Goal: Task Accomplishment & Management: Use online tool/utility

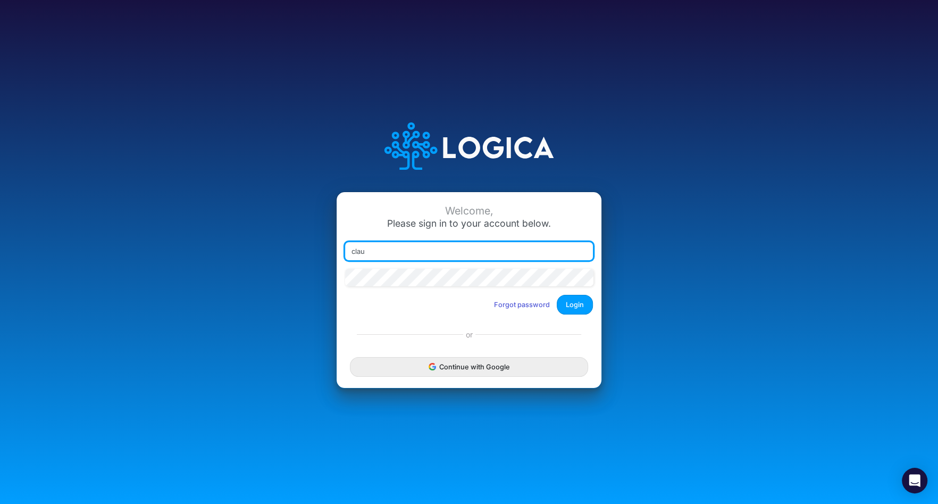
type input "[PERSON_NAME][EMAIL_ADDRESS][DOMAIN_NAME]"
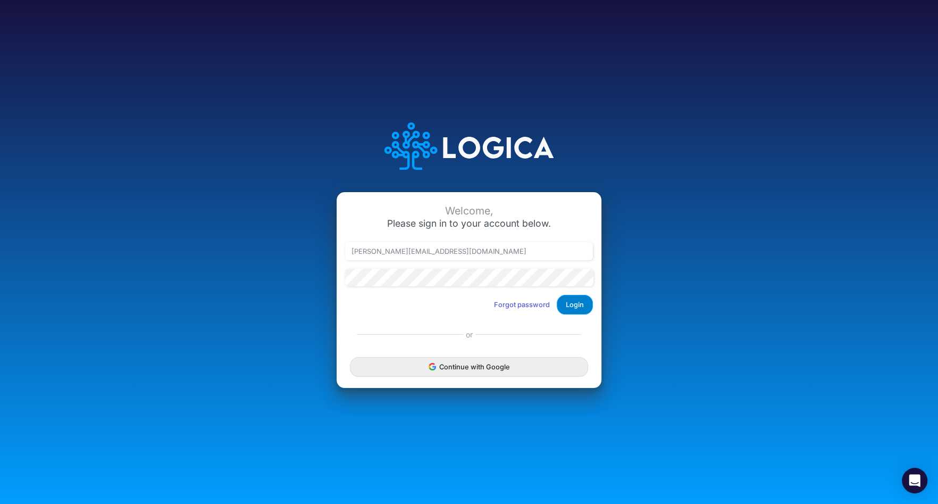
click at [574, 302] on button "Login" at bounding box center [575, 305] width 36 height 20
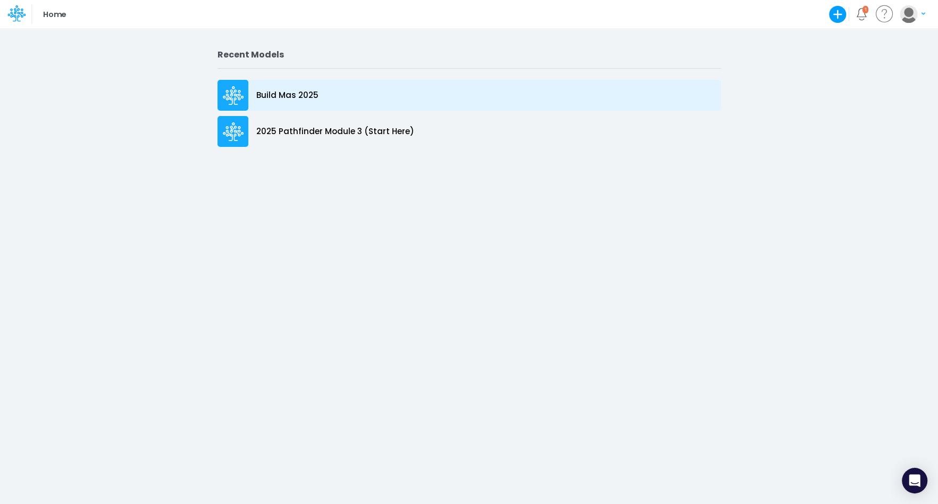
click at [309, 94] on p "Build Mas 2025" at bounding box center [287, 95] width 62 height 12
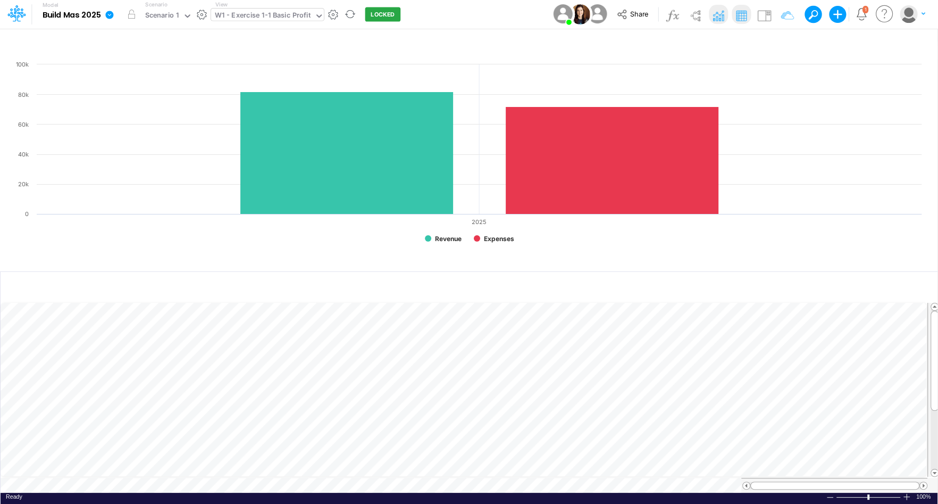
click at [314, 14] on icon at bounding box center [319, 16] width 10 height 10
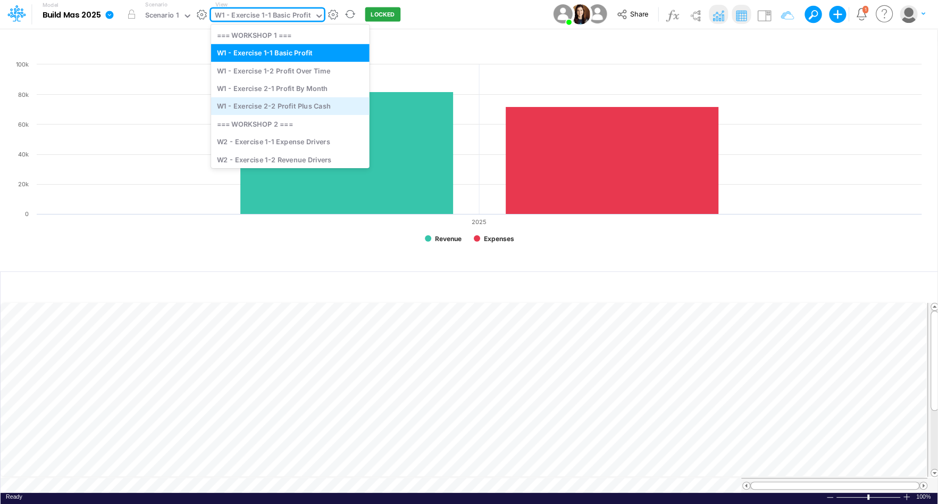
scroll to position [42, 0]
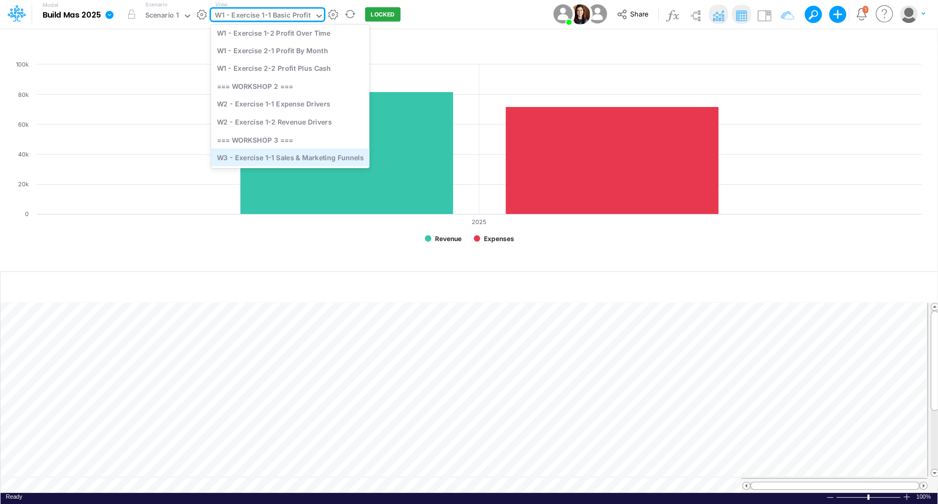
click at [299, 158] on div "W3 - Exercise 1-1 Sales & Marketing Funnels" at bounding box center [290, 157] width 158 height 18
